Goal: Task Accomplishment & Management: Manage account settings

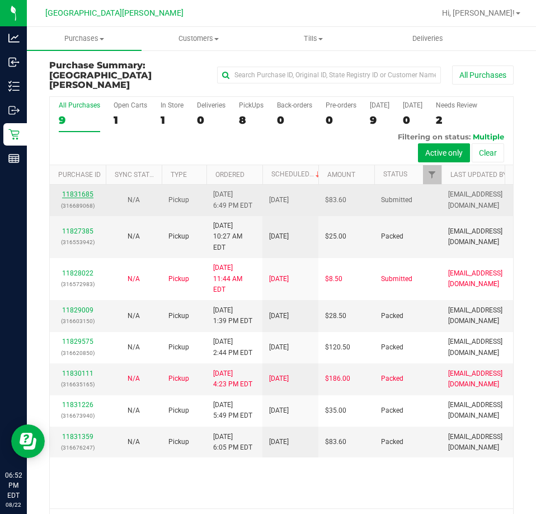
click at [76, 190] on link "11831685" at bounding box center [77, 194] width 31 height 8
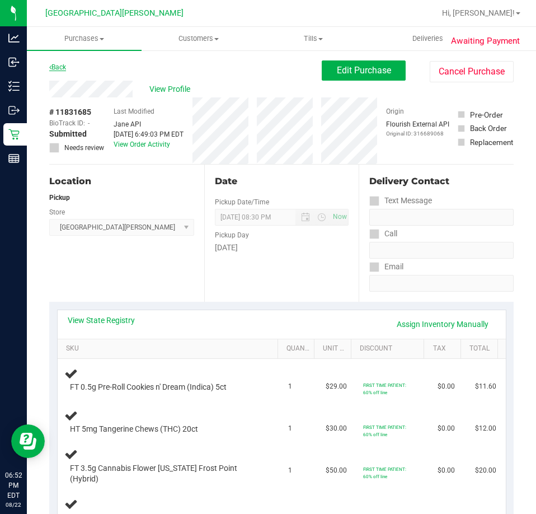
click at [55, 67] on link "Back" at bounding box center [57, 67] width 17 height 8
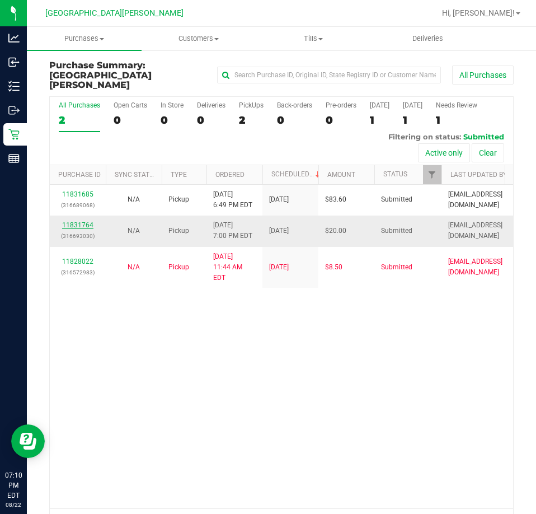
click at [90, 221] on link "11831764" at bounding box center [77, 225] width 31 height 8
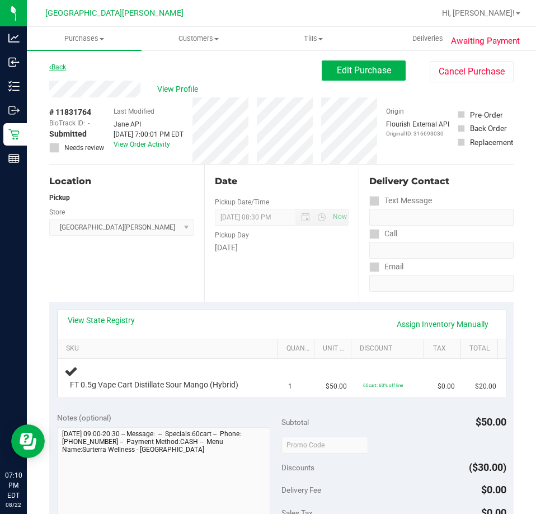
click at [60, 68] on link "Back" at bounding box center [57, 67] width 17 height 8
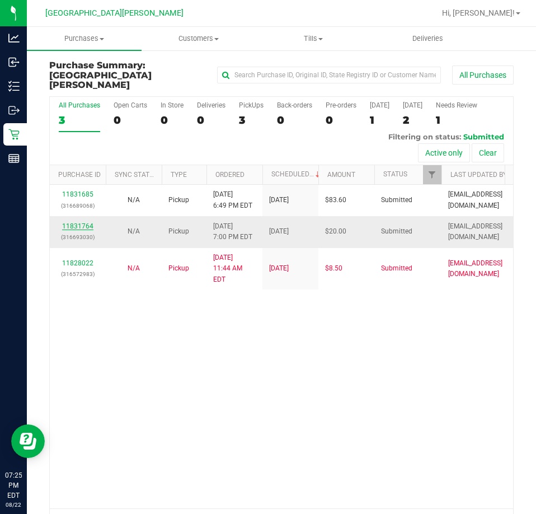
click at [81, 222] on link "11831764" at bounding box center [77, 226] width 31 height 8
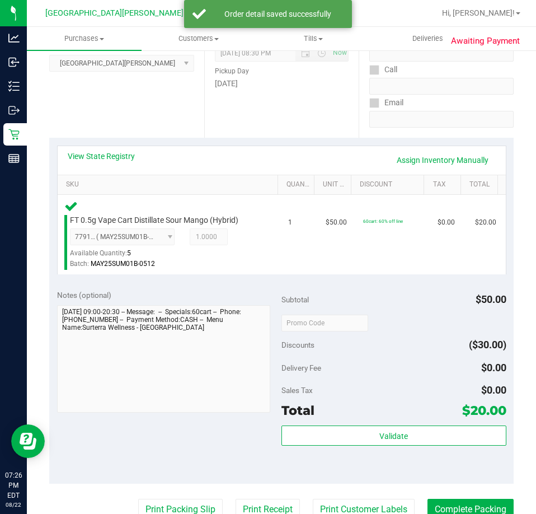
scroll to position [336, 0]
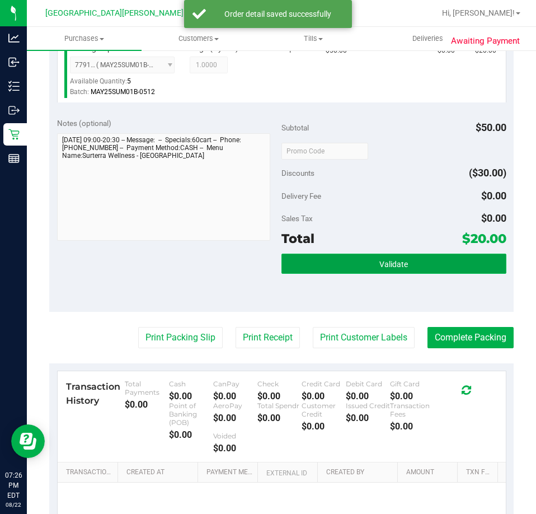
click at [380, 263] on span "Validate" at bounding box center [394, 264] width 29 height 9
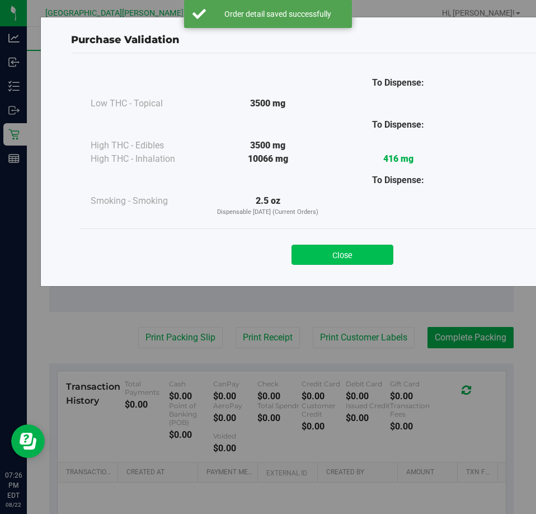
click at [319, 258] on button "Close" at bounding box center [343, 255] width 102 height 20
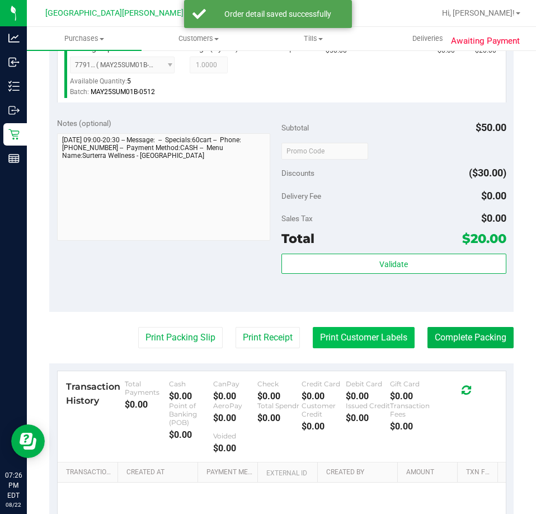
click at [386, 328] on button "Print Customer Labels" at bounding box center [364, 337] width 102 height 21
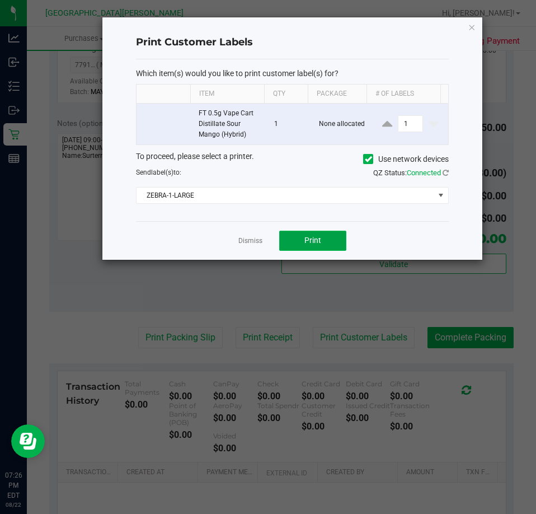
click at [310, 233] on button "Print" at bounding box center [312, 241] width 67 height 20
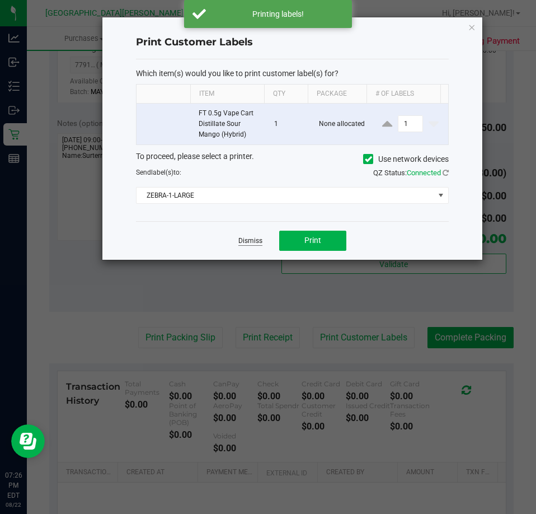
click at [252, 240] on link "Dismiss" at bounding box center [251, 241] width 24 height 10
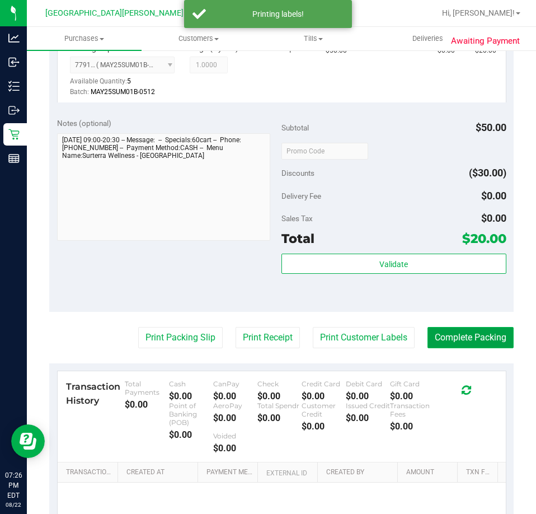
click at [462, 330] on button "Complete Packing" at bounding box center [471, 337] width 86 height 21
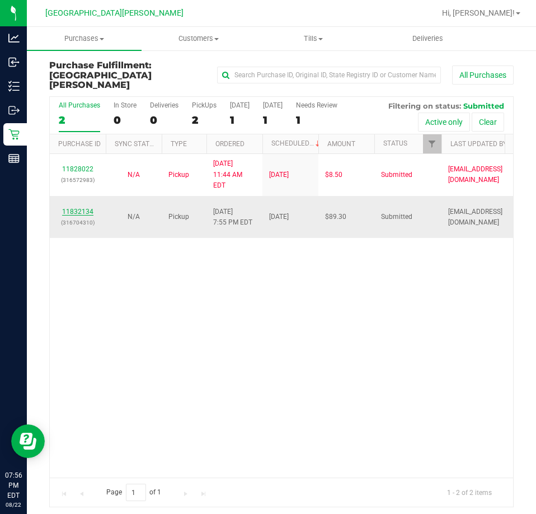
click at [86, 208] on link "11832134" at bounding box center [77, 212] width 31 height 8
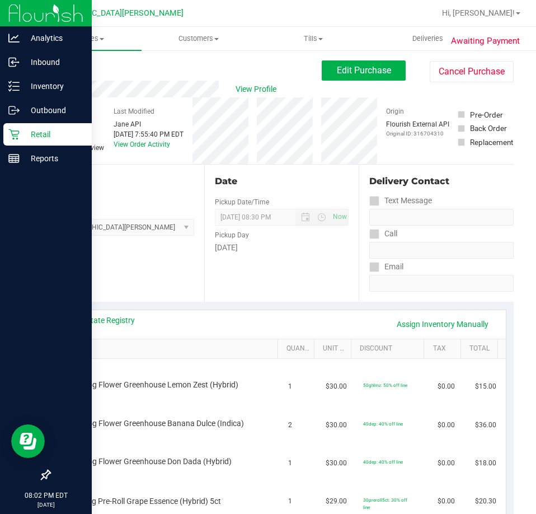
click at [17, 133] on icon at bounding box center [13, 134] width 11 height 11
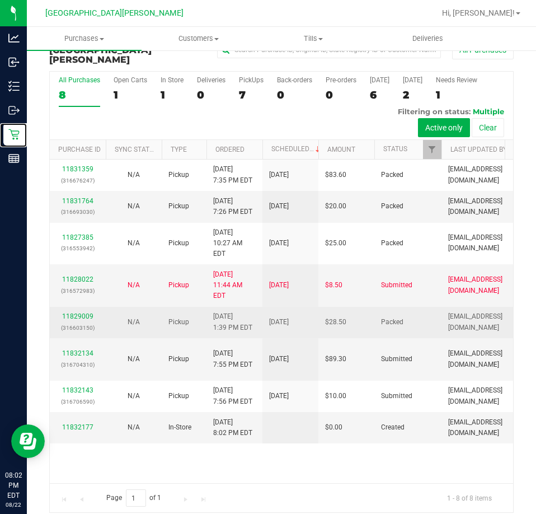
scroll to position [29, 0]
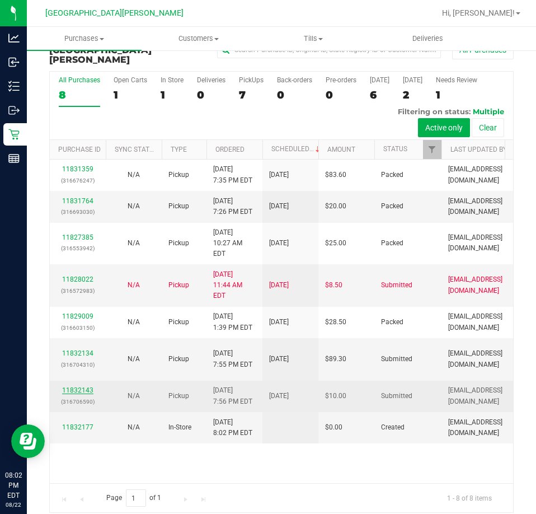
click at [90, 394] on link "11832143" at bounding box center [77, 390] width 31 height 8
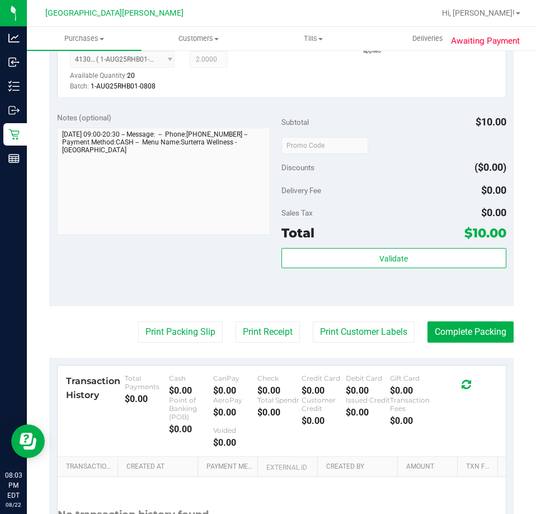
scroll to position [361, 0]
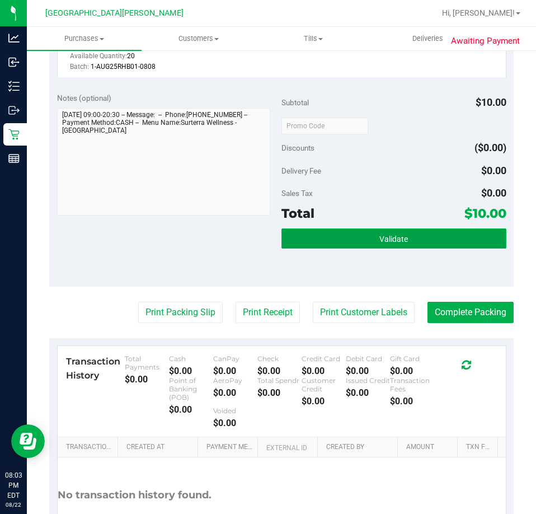
click at [300, 240] on button "Validate" at bounding box center [394, 238] width 225 height 20
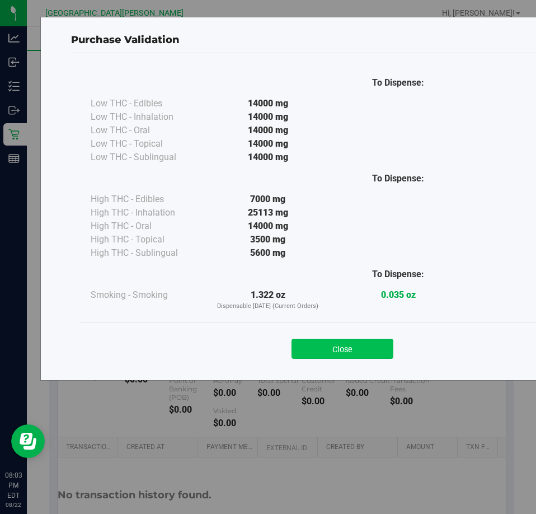
click at [318, 340] on button "Close" at bounding box center [343, 349] width 102 height 20
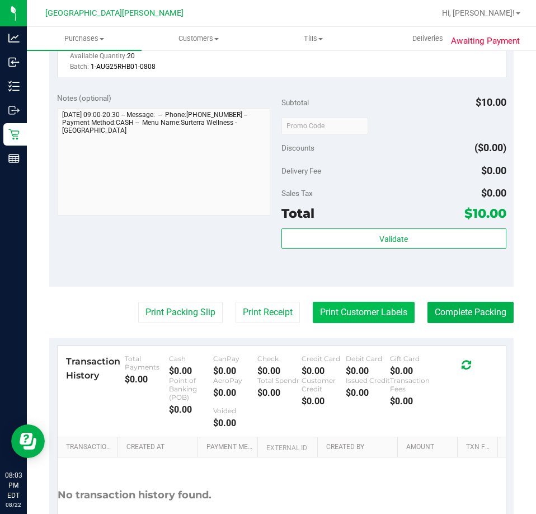
click at [378, 310] on button "Print Customer Labels" at bounding box center [364, 312] width 102 height 21
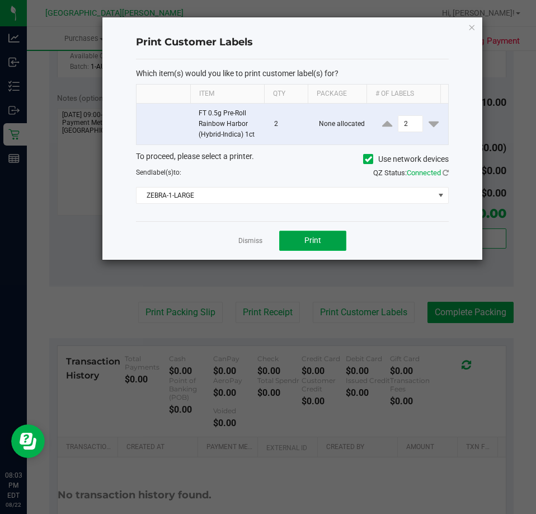
click at [298, 238] on button "Print" at bounding box center [312, 241] width 67 height 20
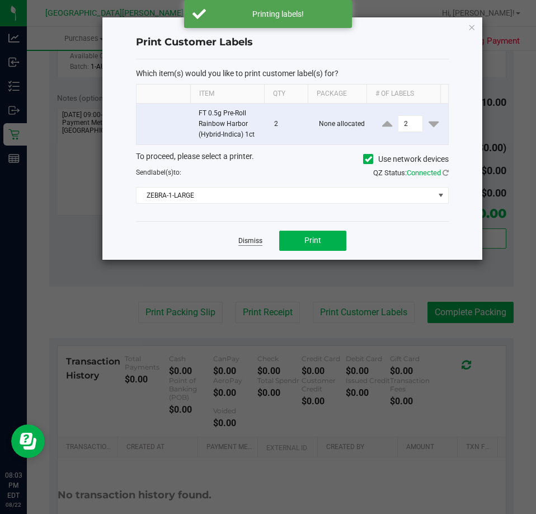
click at [249, 242] on link "Dismiss" at bounding box center [251, 241] width 24 height 10
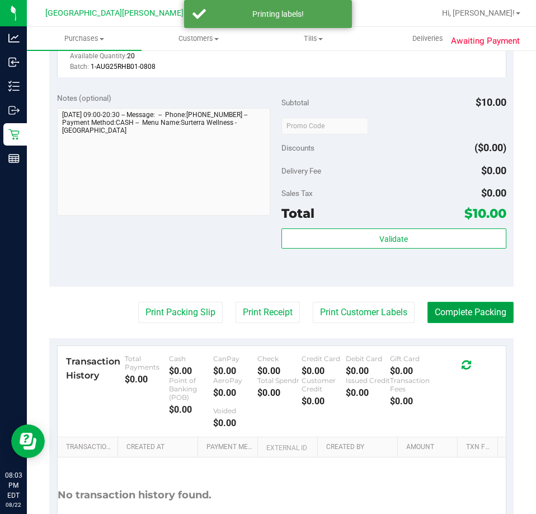
click at [431, 306] on button "Complete Packing" at bounding box center [471, 312] width 86 height 21
